Goal: Transaction & Acquisition: Download file/media

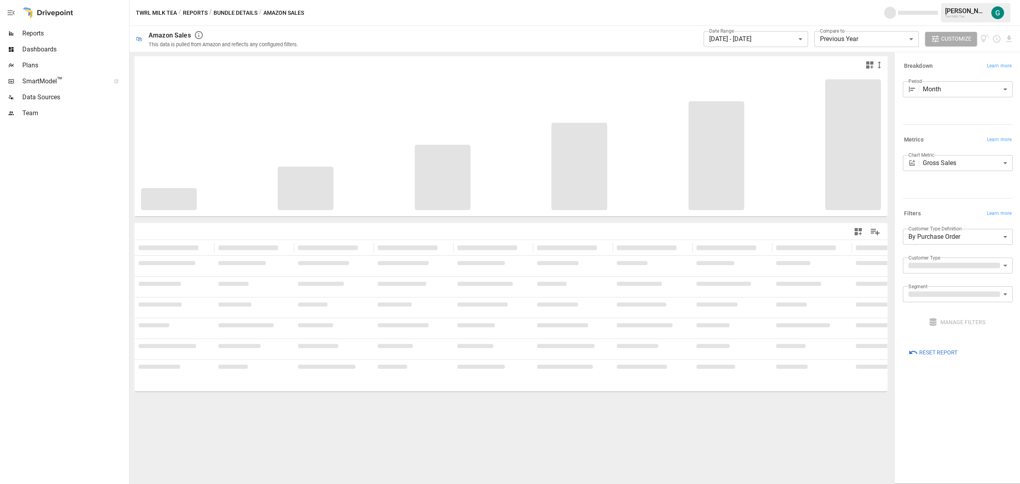
click at [34, 33] on span "Reports" at bounding box center [74, 34] width 105 height 10
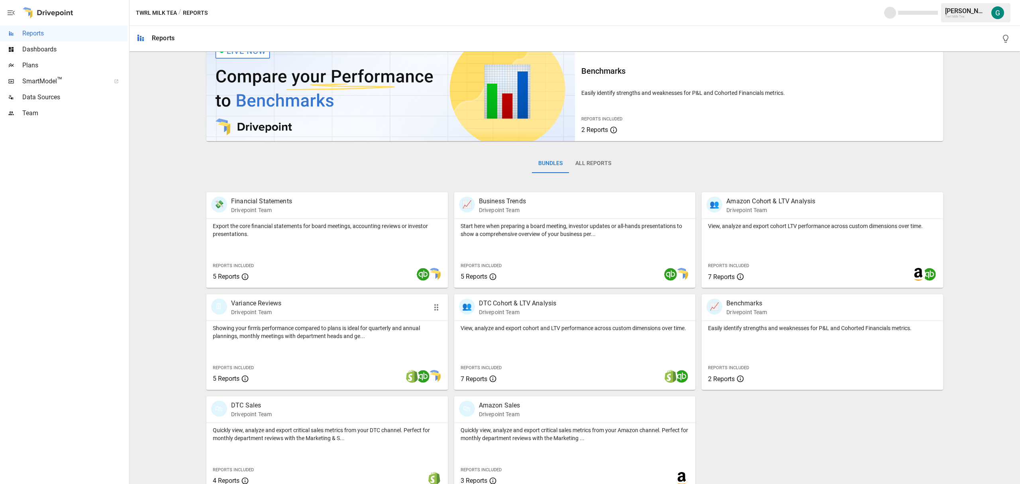
scroll to position [32, 0]
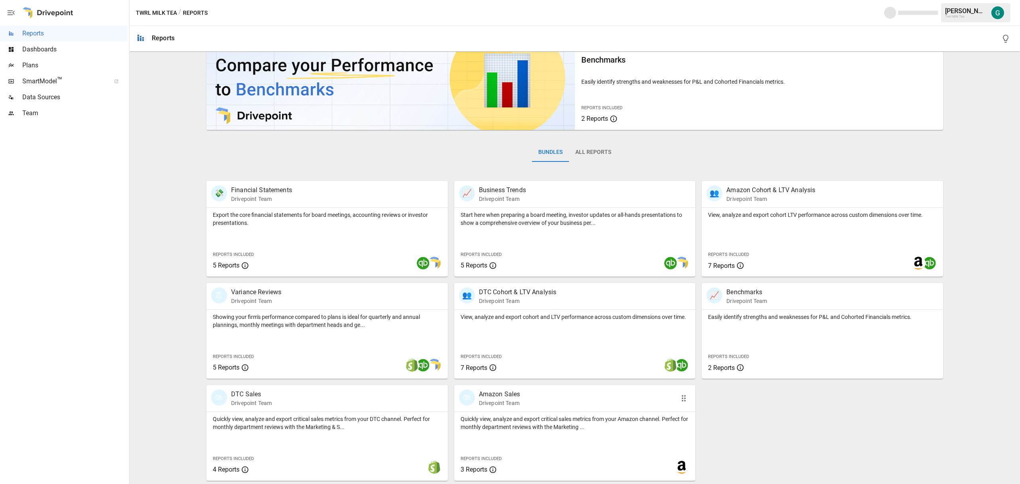
click at [491, 404] on p "Drivepoint Team" at bounding box center [499, 403] width 41 height 8
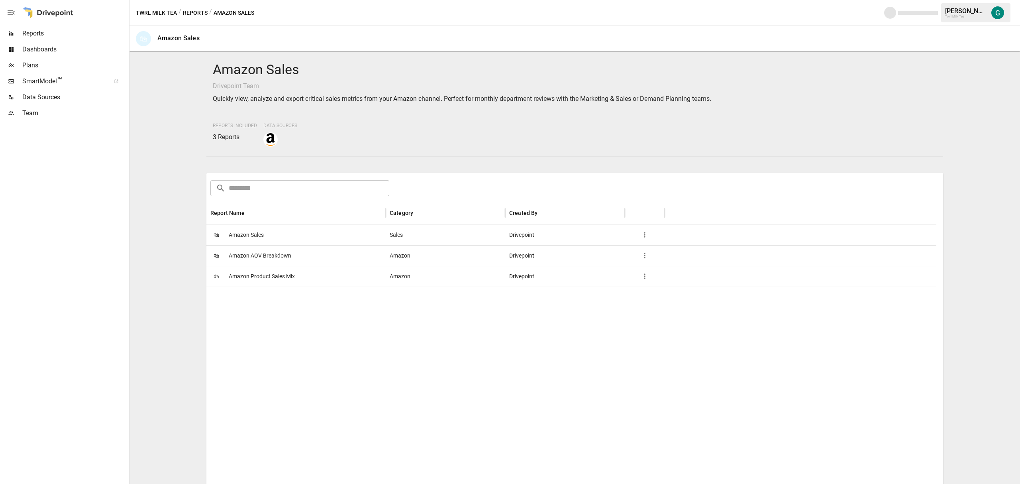
click at [249, 279] on span "Amazon Product Sales Mix" at bounding box center [262, 276] width 66 height 20
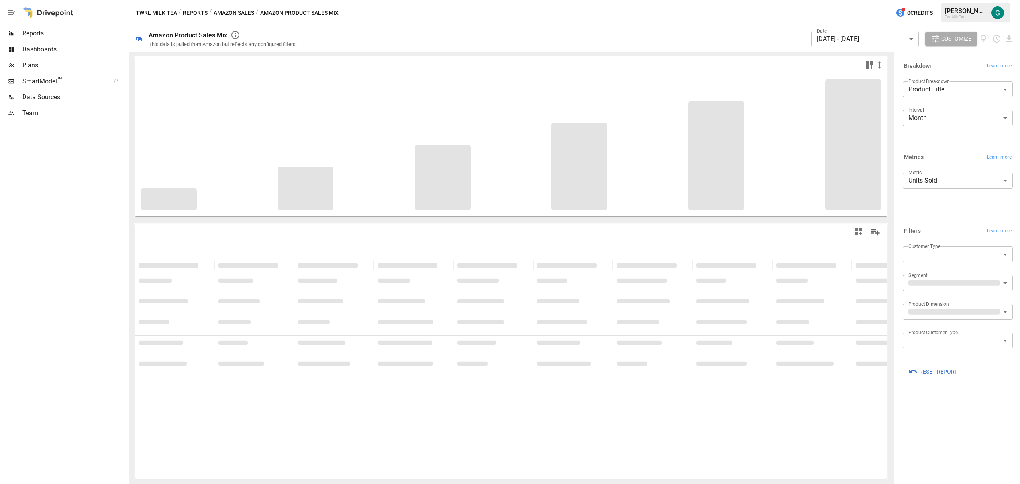
click at [912, 0] on body "**********" at bounding box center [510, 0] width 1020 height 0
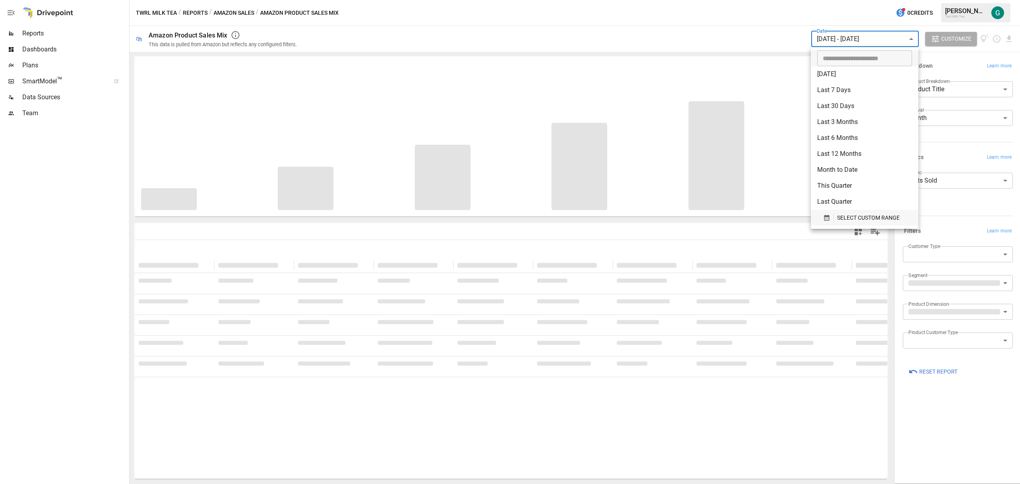
click at [836, 220] on div "SELECT CUSTOM RANGE" at bounding box center [864, 218] width 83 height 10
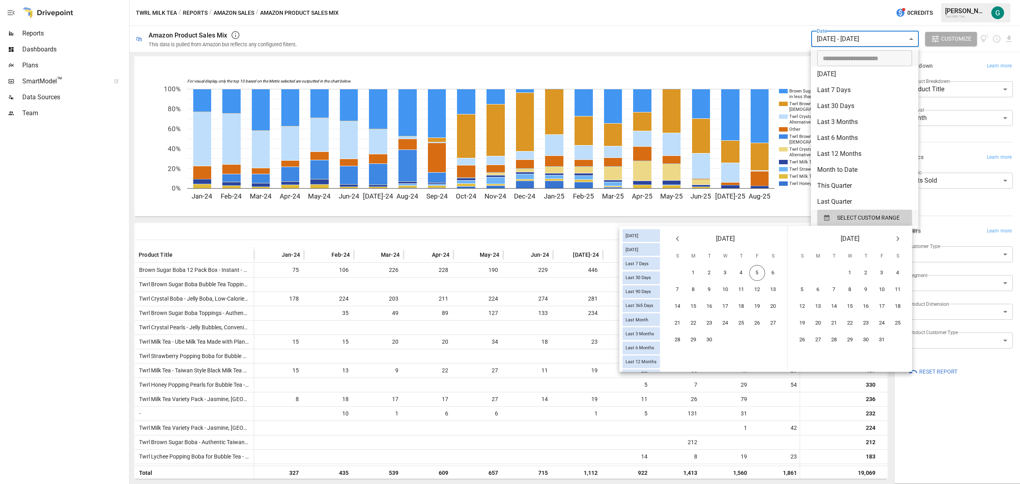
click at [678, 238] on icon "Previous month" at bounding box center [678, 239] width 10 height 10
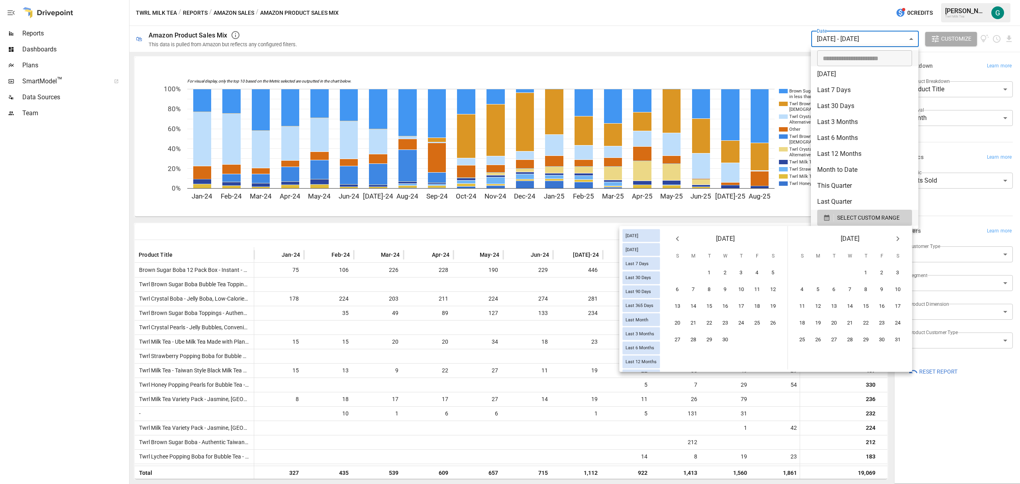
click at [678, 237] on icon "Previous month" at bounding box center [678, 239] width 10 height 10
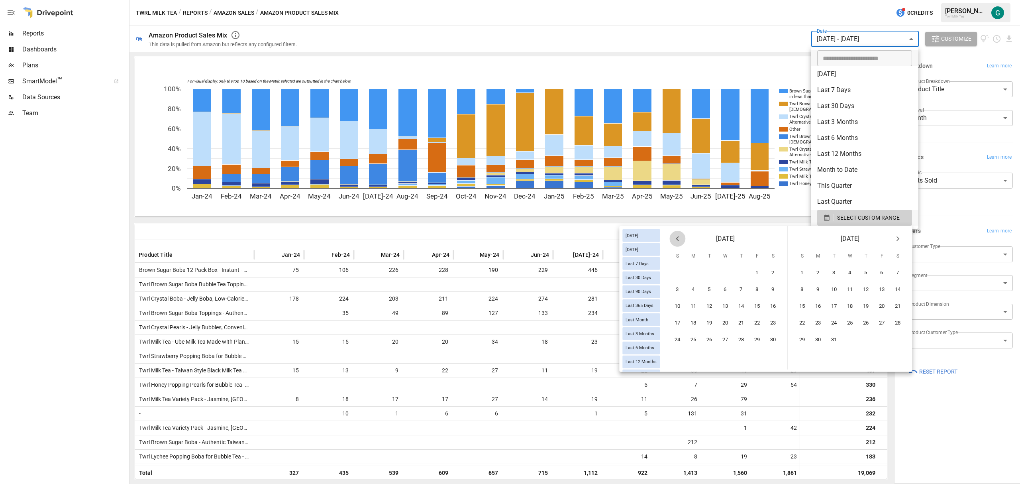
click at [678, 237] on icon "Previous month" at bounding box center [678, 239] width 10 height 10
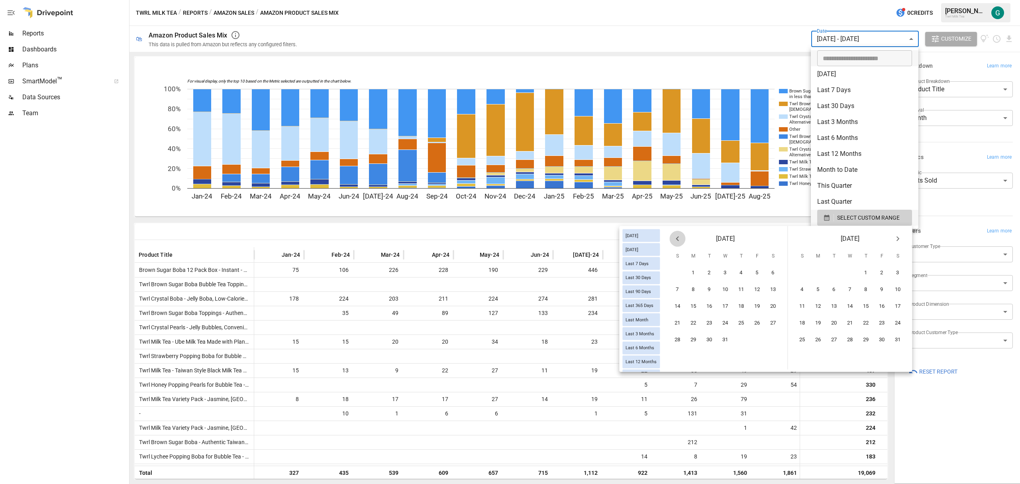
click at [678, 237] on icon "Previous month" at bounding box center [678, 239] width 10 height 10
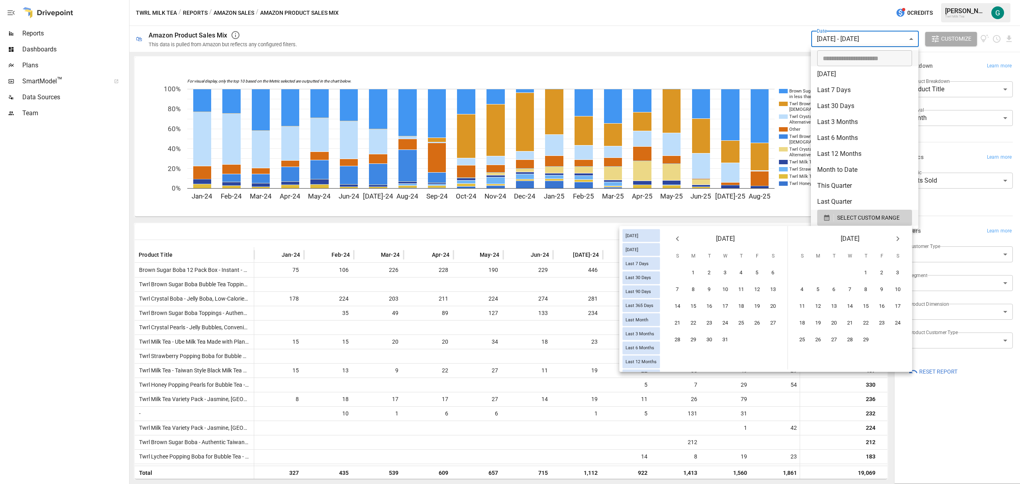
click at [678, 237] on icon "Previous month" at bounding box center [678, 239] width 10 height 10
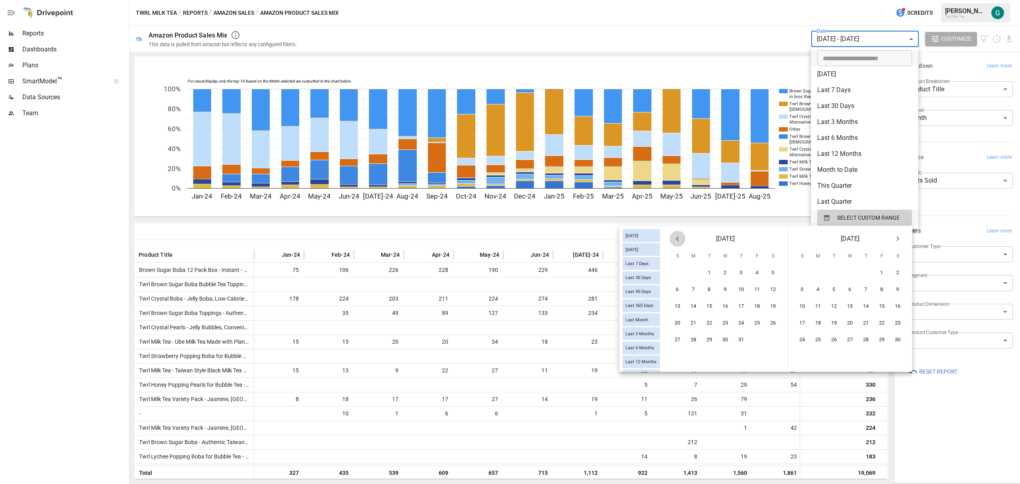
click at [678, 237] on icon "Previous month" at bounding box center [678, 239] width 10 height 10
click at [678, 236] on icon "Previous month" at bounding box center [678, 239] width 10 height 10
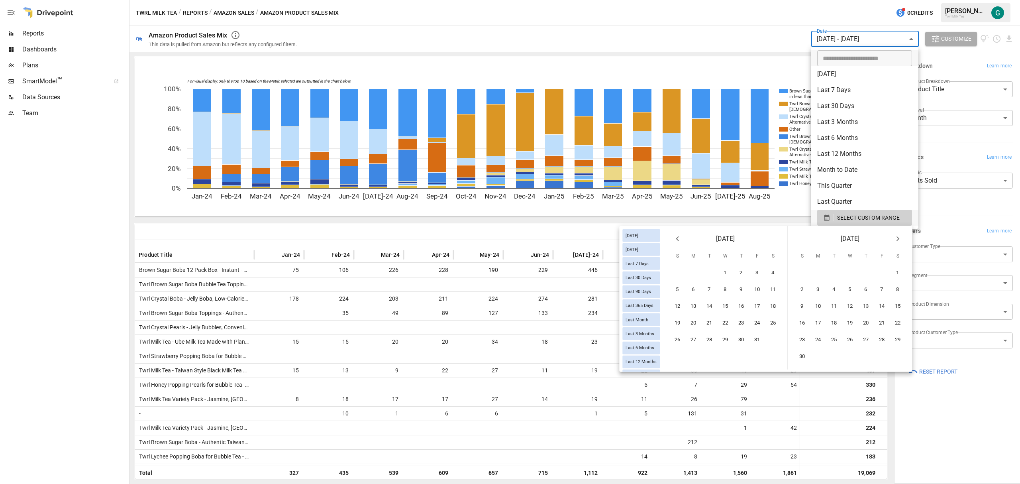
click at [678, 236] on icon "Previous month" at bounding box center [678, 239] width 10 height 10
click at [682, 275] on button "1" at bounding box center [678, 273] width 16 height 16
click at [897, 238] on icon "Next month" at bounding box center [898, 239] width 10 height 10
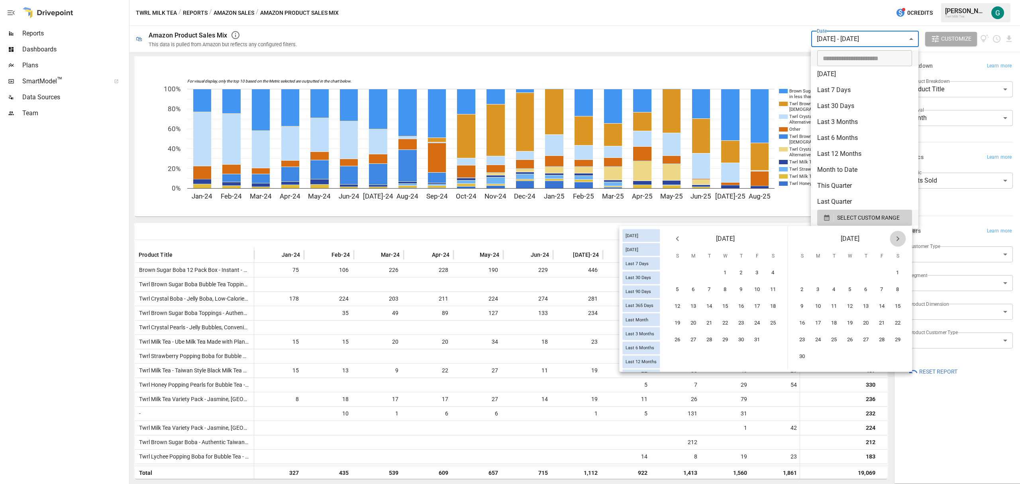
click at [897, 239] on icon "Next month" at bounding box center [898, 239] width 10 height 10
click at [896, 239] on icon "Next month" at bounding box center [898, 239] width 10 height 10
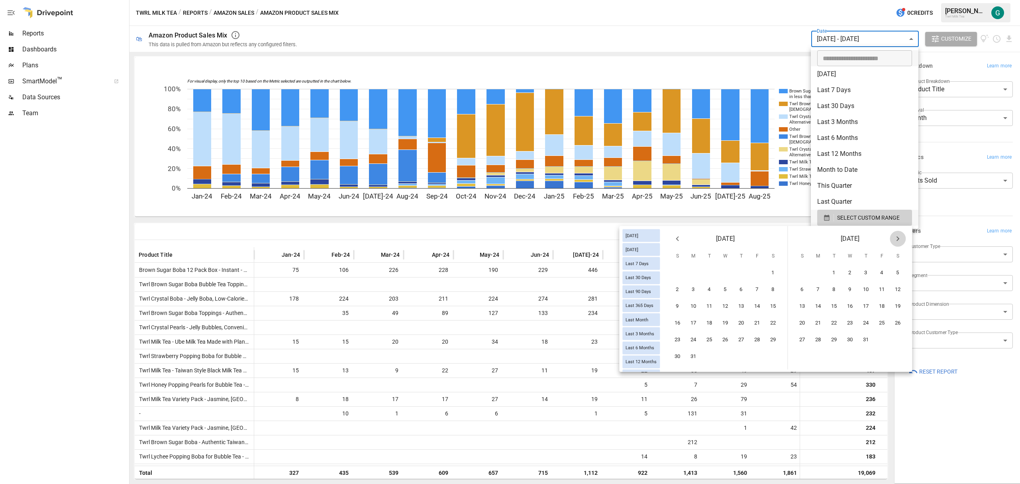
click at [896, 239] on icon "Next month" at bounding box center [898, 239] width 10 height 10
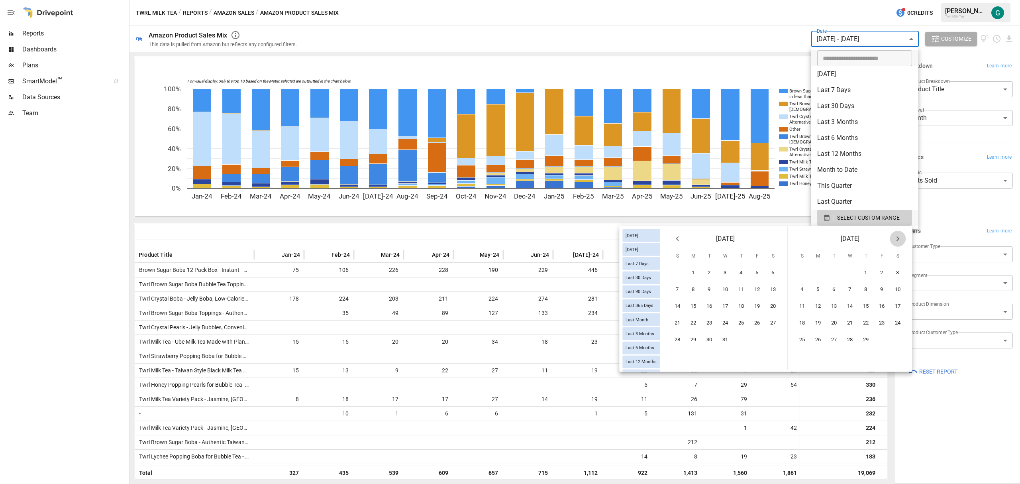
click at [895, 239] on icon "Next month" at bounding box center [898, 239] width 10 height 10
click at [894, 241] on icon "Next month" at bounding box center [898, 239] width 10 height 10
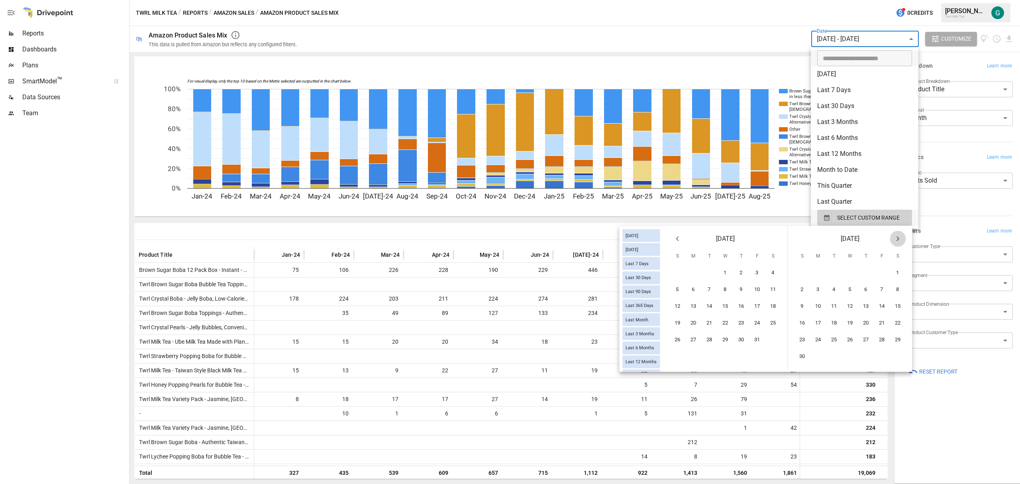
click at [893, 241] on icon "Next month" at bounding box center [898, 239] width 10 height 10
click at [892, 241] on button "Next month" at bounding box center [898, 239] width 16 height 16
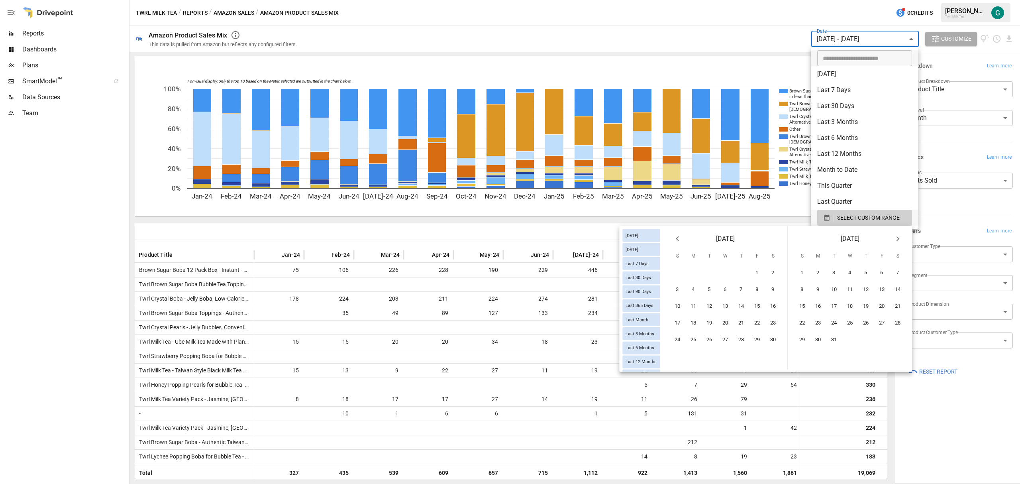
click at [892, 241] on button "Next month" at bounding box center [898, 239] width 16 height 16
click at [891, 241] on button "Next month" at bounding box center [898, 239] width 16 height 16
click at [890, 240] on button "Next month" at bounding box center [898, 239] width 16 height 16
click at [888, 241] on div "[DATE]" at bounding box center [850, 237] width 124 height 22
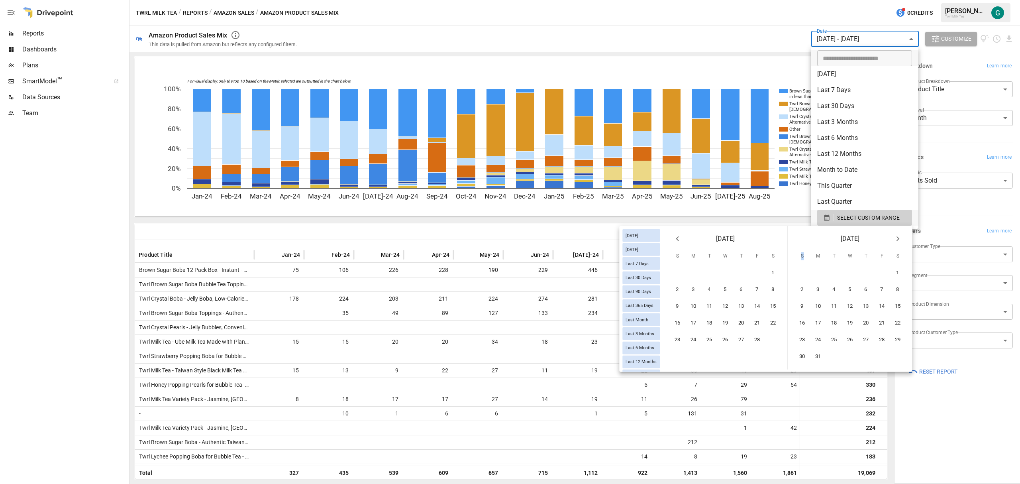
click at [888, 241] on div "[DATE]" at bounding box center [850, 237] width 124 height 22
click at [888, 240] on div "[DATE]" at bounding box center [850, 237] width 124 height 22
click at [896, 236] on icon "Next month" at bounding box center [898, 239] width 10 height 10
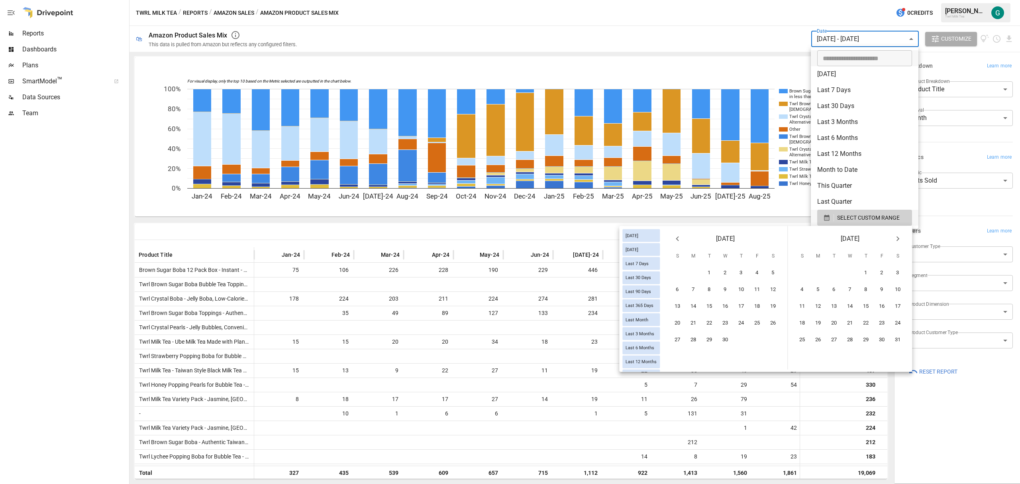
click at [896, 236] on icon "Next month" at bounding box center [898, 239] width 10 height 10
click at [804, 354] on button "31" at bounding box center [802, 357] width 16 height 16
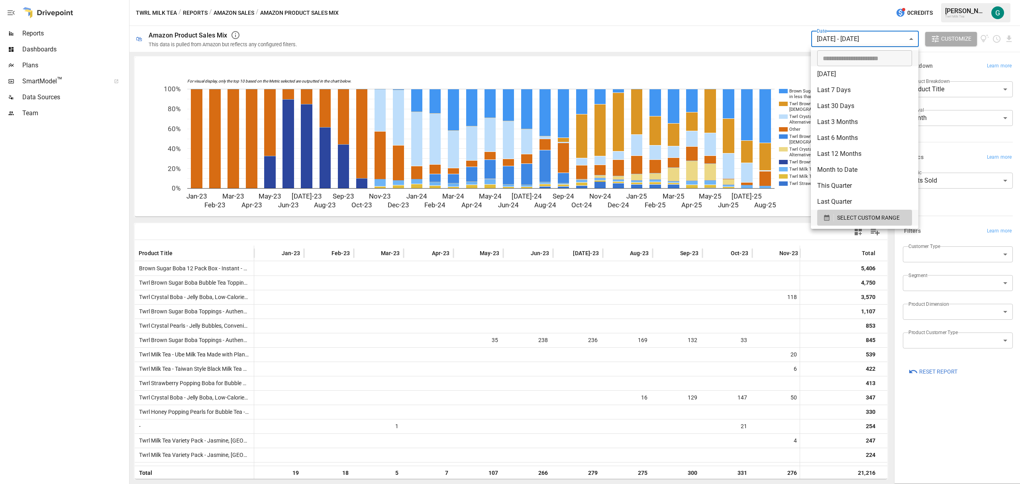
click at [1011, 38] on div at bounding box center [510, 242] width 1020 height 484
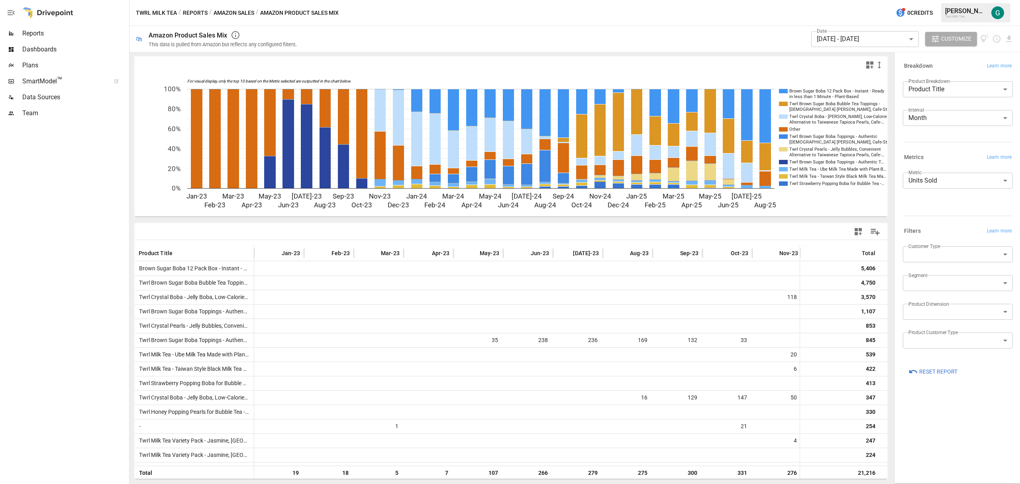
click at [1014, 41] on div "🛍 Amazon Product Sales Mix This data is pulled from Amazon but reflects any con…" at bounding box center [574, 39] width 890 height 26
click at [1011, 40] on icon "Download report" at bounding box center [1008, 38] width 9 height 9
click at [984, 66] on li "Download as CSV" at bounding box center [982, 71] width 63 height 16
